Goal: Download file/media

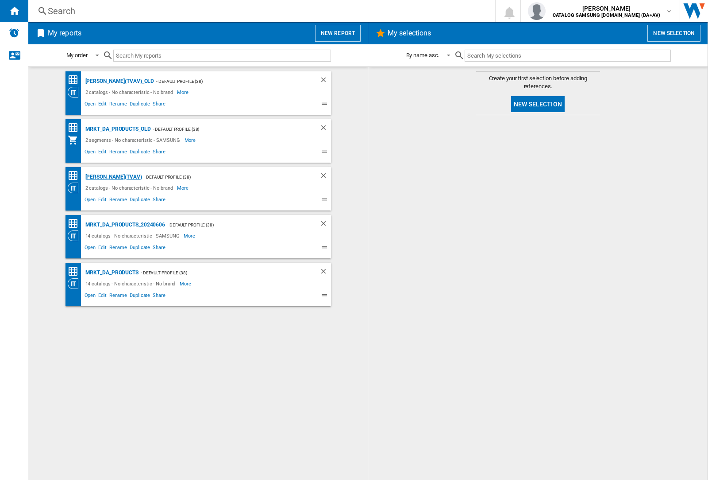
click at [98, 177] on div "JAY(TVAV)" at bounding box center [112, 176] width 59 height 11
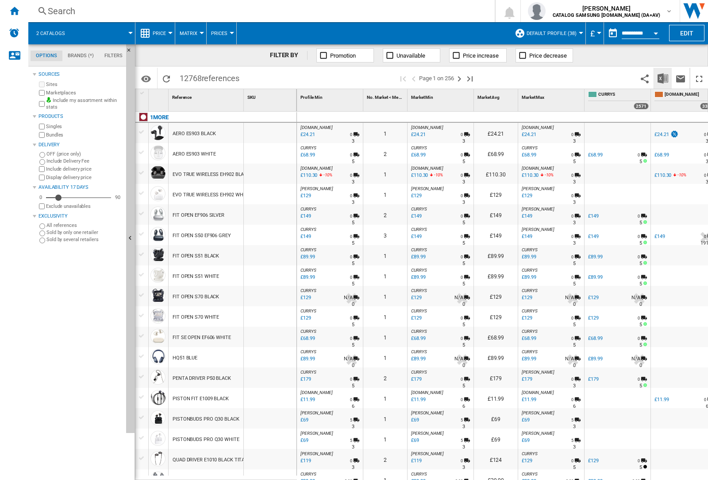
click at [663, 78] on img "Download in Excel" at bounding box center [663, 78] width 11 height 11
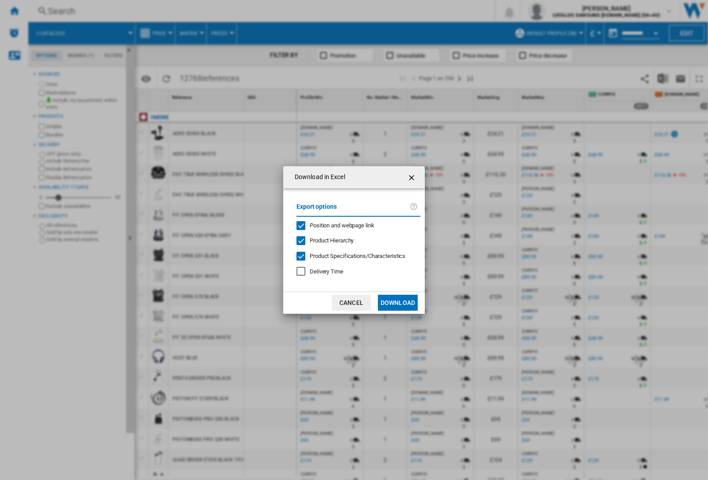
click at [355, 225] on span "Position and webpage link" at bounding box center [342, 225] width 65 height 7
click at [398, 302] on button "Download" at bounding box center [398, 302] width 40 height 16
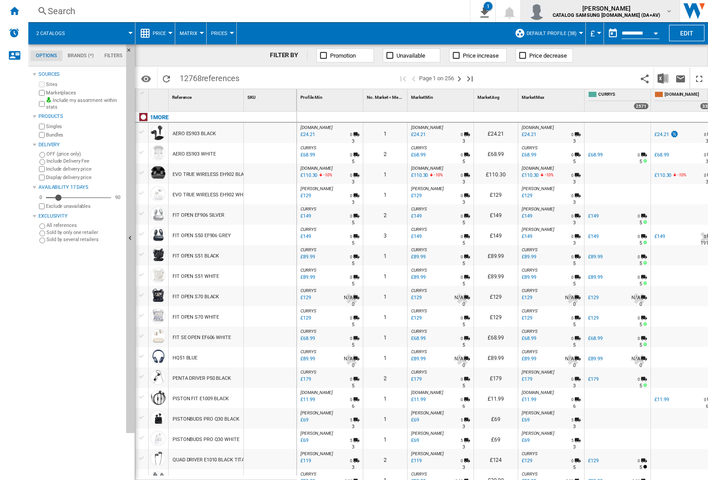
click at [546, 11] on img "button" at bounding box center [537, 11] width 18 height 18
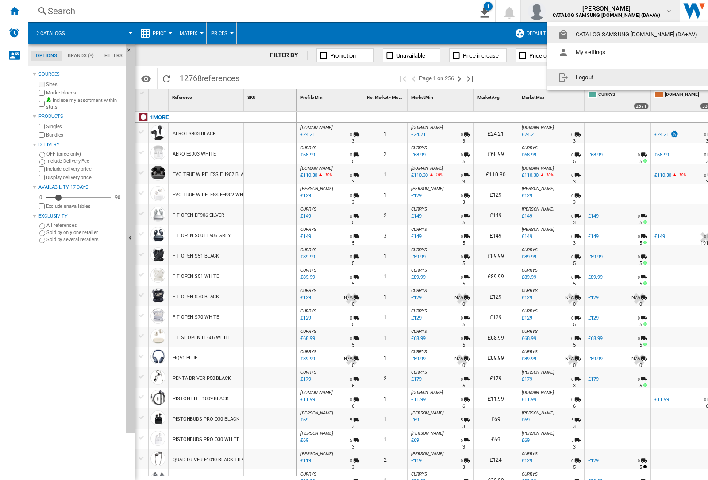
click at [616, 77] on button "Logout" at bounding box center [630, 78] width 164 height 18
